Goal: Transaction & Acquisition: Purchase product/service

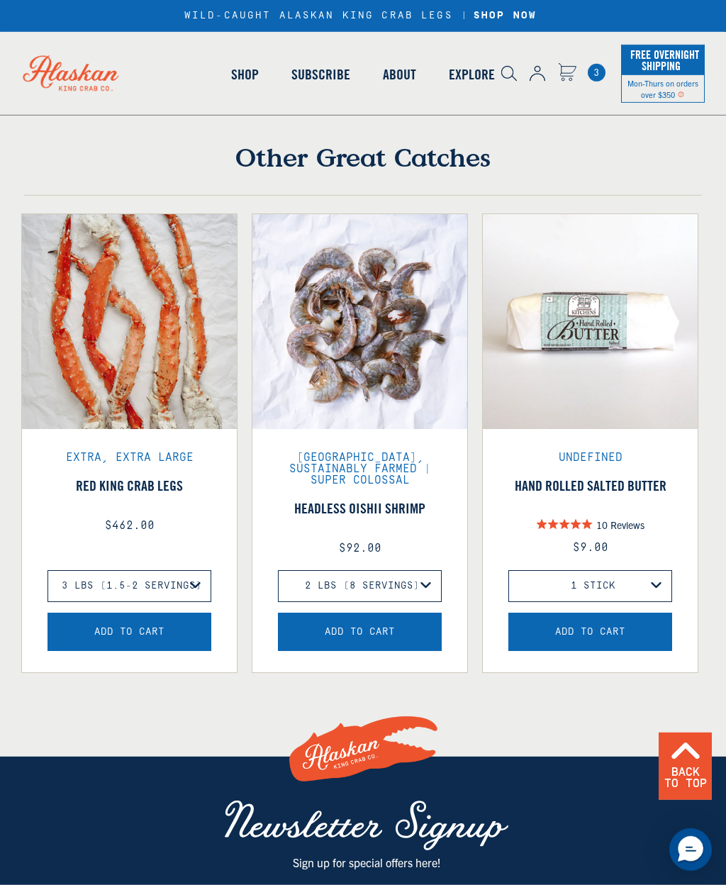
scroll to position [972, 0]
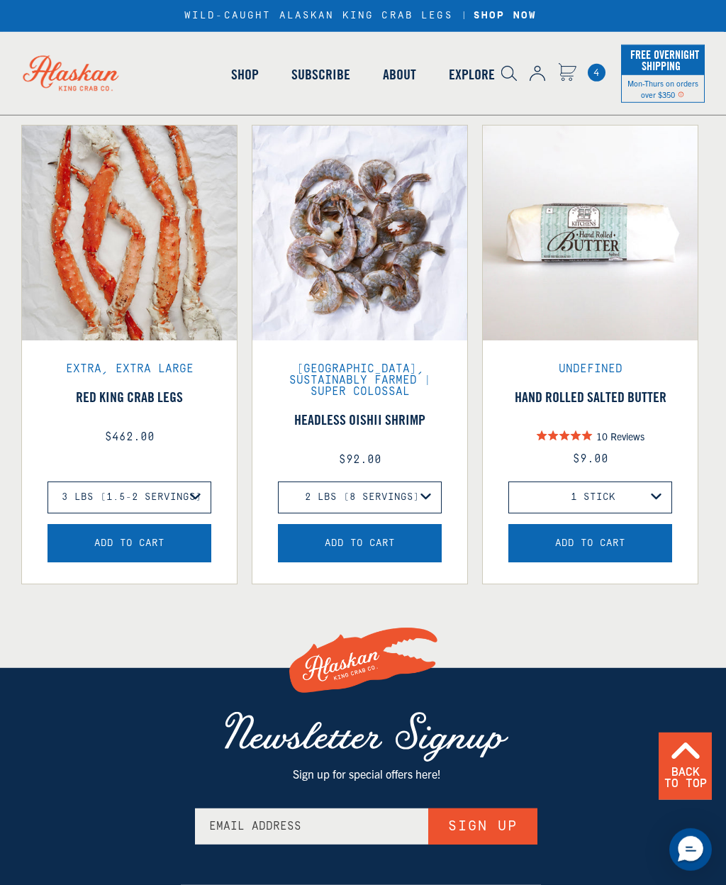
scroll to position [1224, 0]
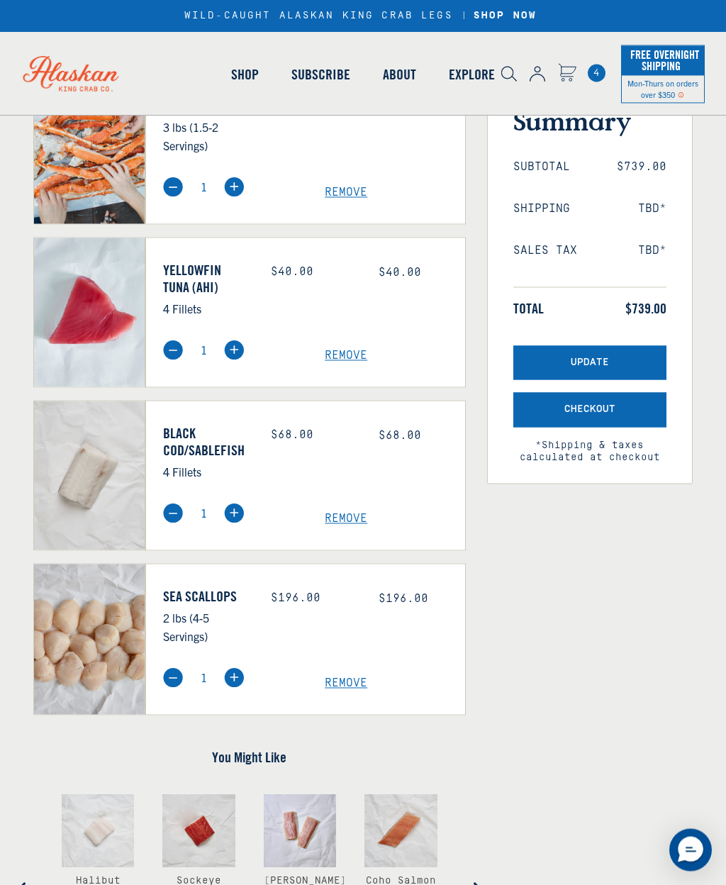
scroll to position [177, 0]
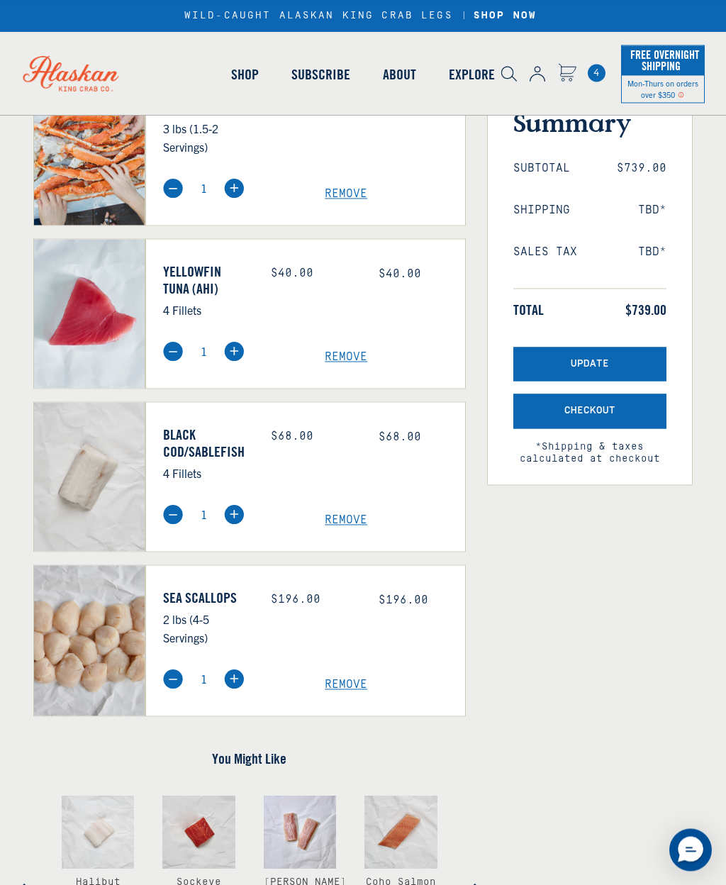
click at [596, 360] on span "Update" at bounding box center [590, 364] width 38 height 12
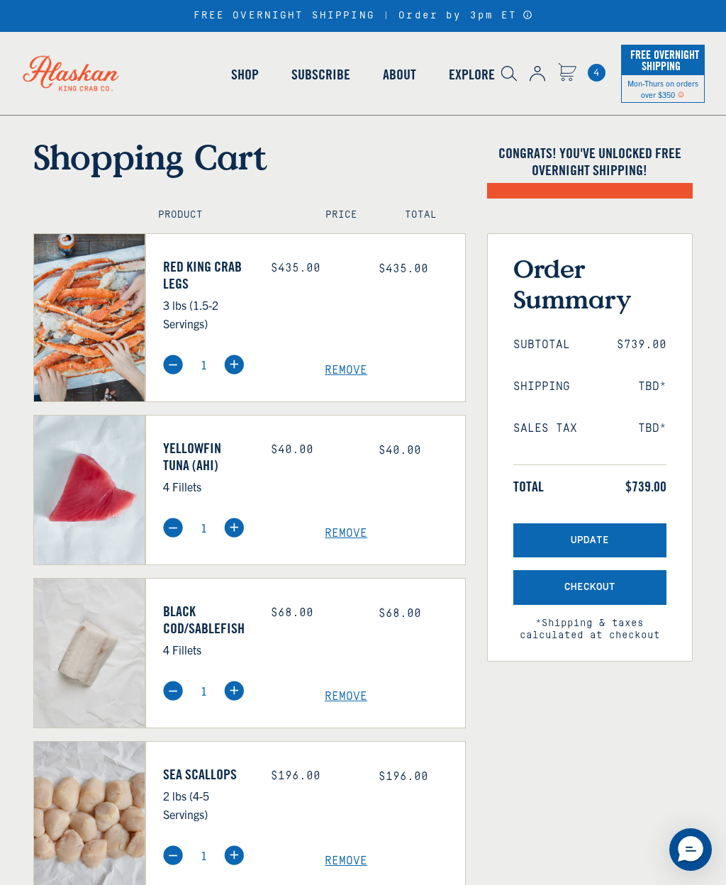
click at [586, 588] on span "Checkout" at bounding box center [589, 587] width 51 height 12
